Goal: Task Accomplishment & Management: Use online tool/utility

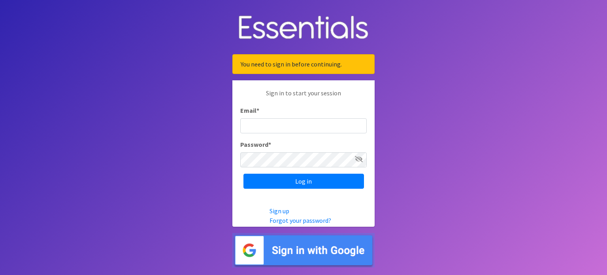
click at [294, 125] on input "Email *" at bounding box center [303, 125] width 126 height 15
type input "[EMAIL_ADDRESS][DOMAIN_NAME]"
click at [243, 173] on input "Log in" at bounding box center [303, 180] width 121 height 15
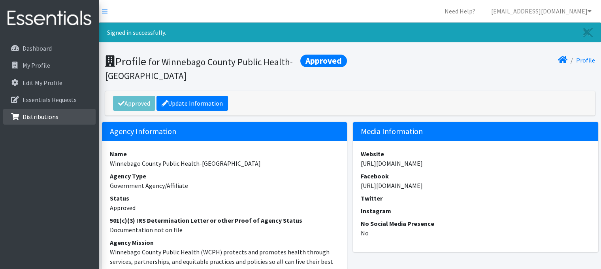
click at [43, 120] on p "Distributions" at bounding box center [41, 117] width 36 height 8
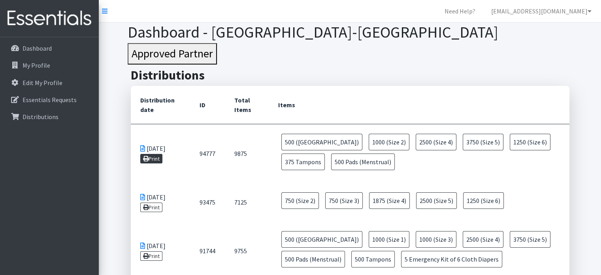
click at [154, 159] on link "Print" at bounding box center [151, 158] width 23 height 9
